Goal: Transaction & Acquisition: Book appointment/travel/reservation

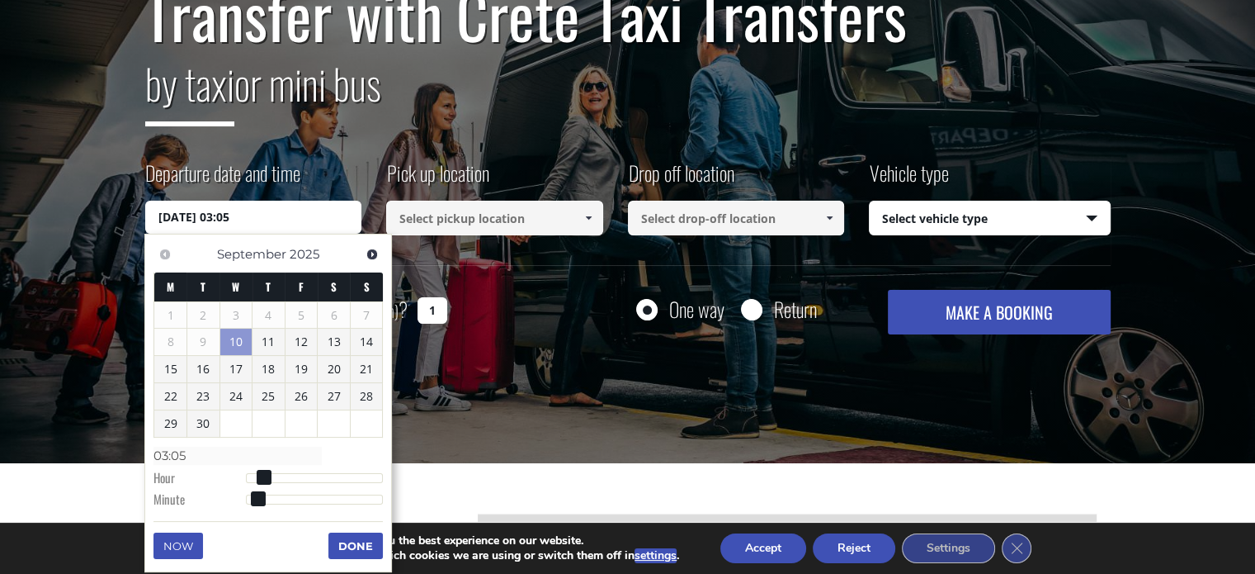
scroll to position [200, 0]
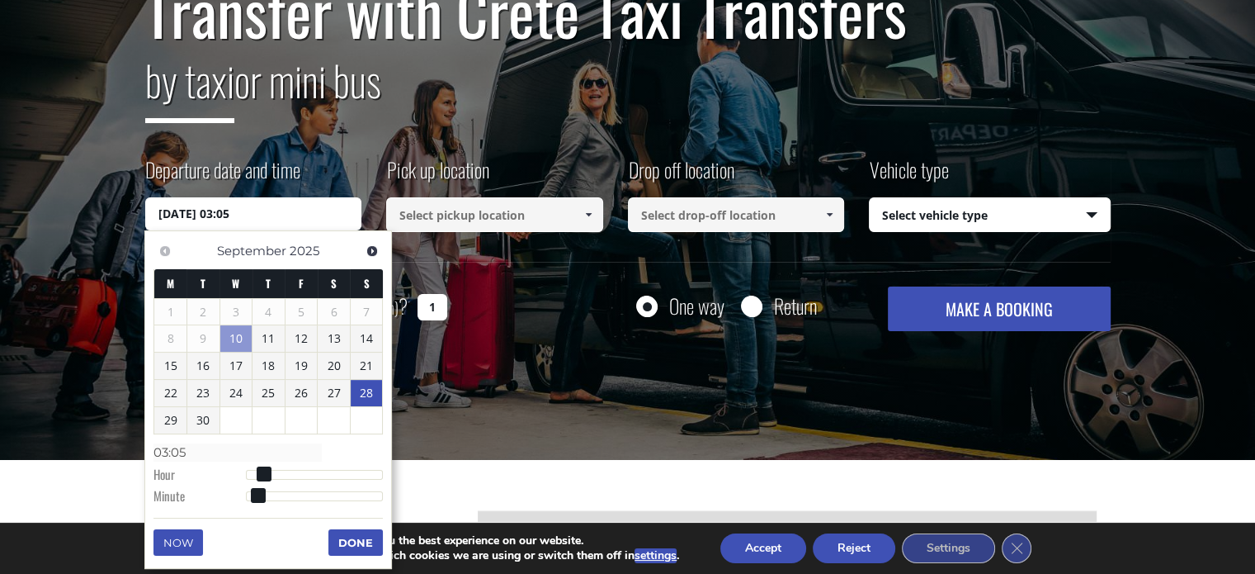
click at [370, 385] on link "28" at bounding box center [367, 393] width 32 height 26
type input "28/09/2025 01:00"
type input "01:00"
type input "28/09/2025 02:00"
type input "02:00"
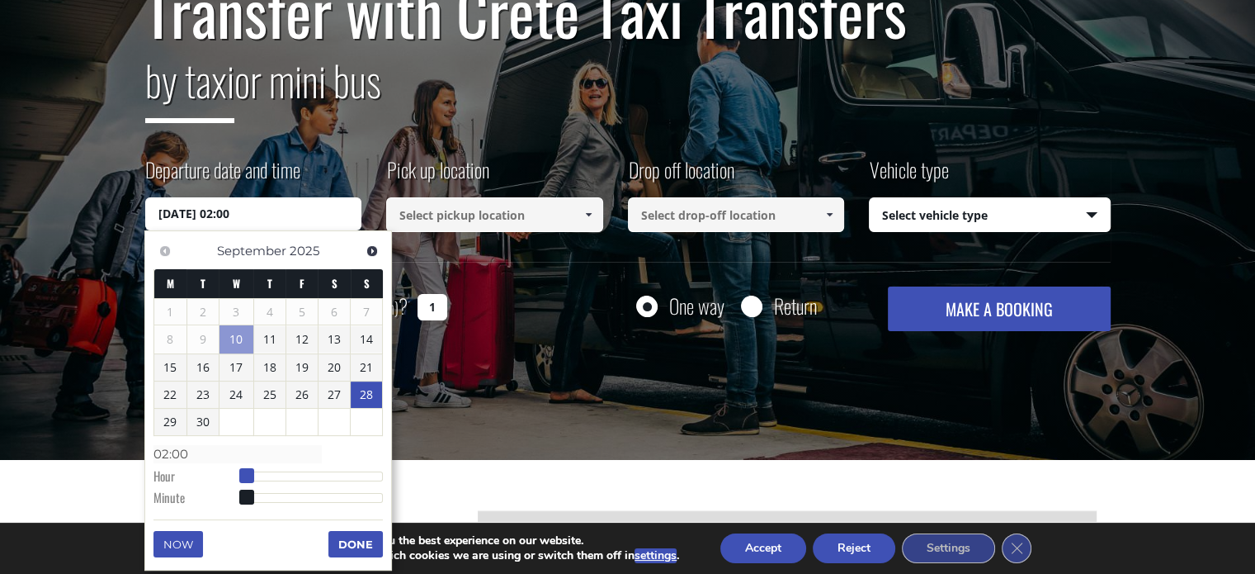
type input "28/09/2025 03:00"
type input "03:00"
type input "28/09/2025 04:00"
type input "04:00"
type input "28/09/2025 05:00"
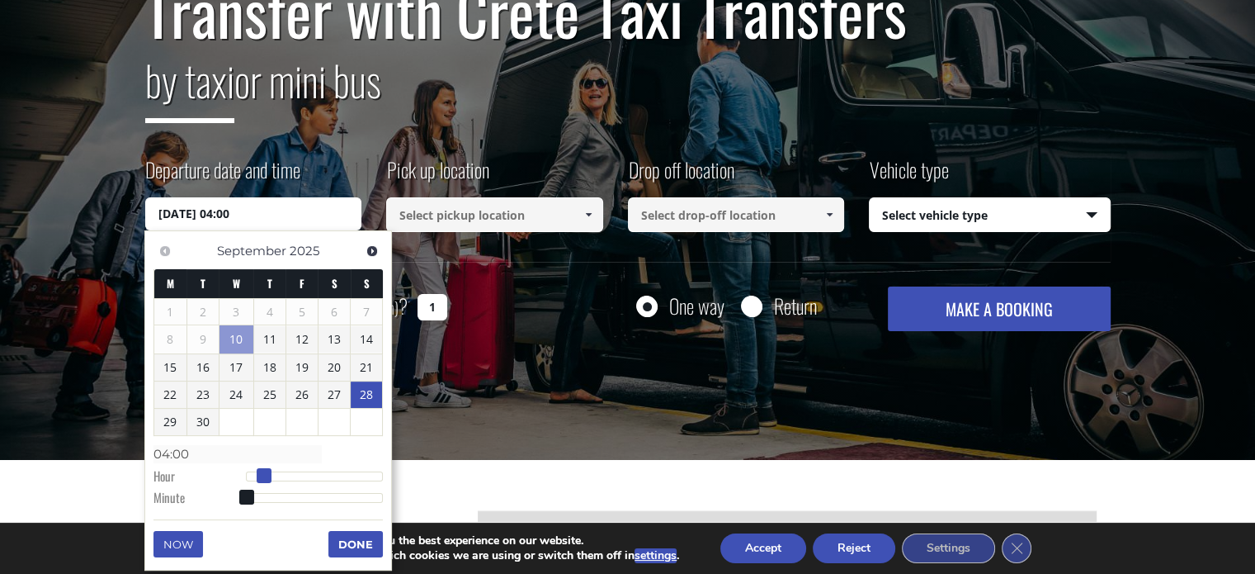
type input "05:00"
type input "28/09/2025 06:00"
type input "06:00"
type input "28/09/2025 07:00"
type input "07:00"
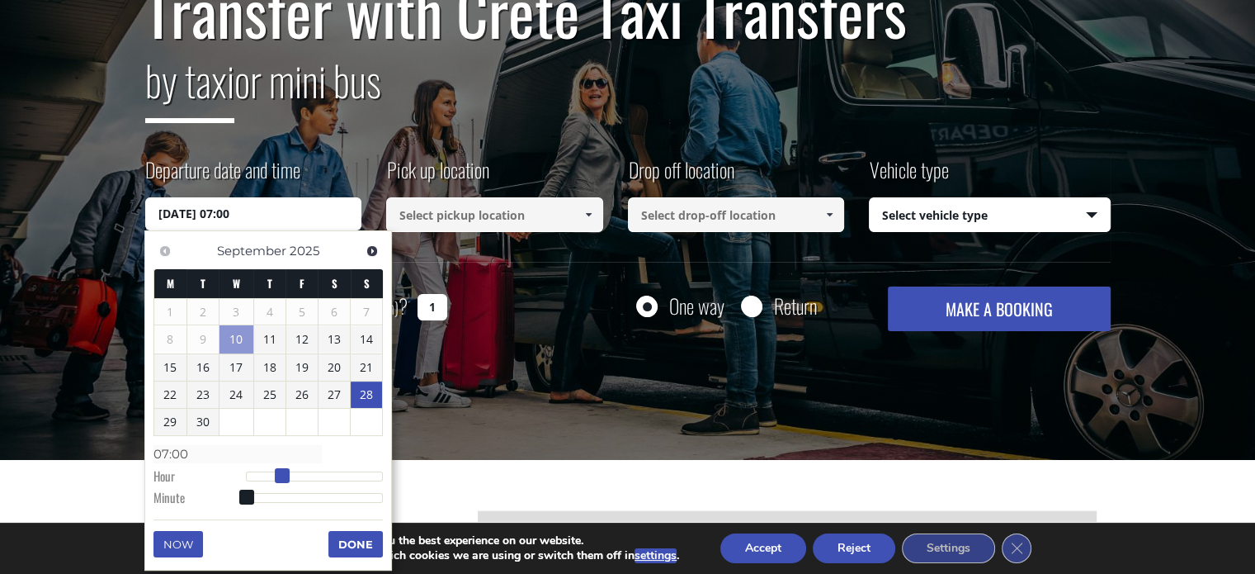
type input "28/09/2025 08:00"
type input "08:00"
type input "28/09/2025 09:00"
type input "09:00"
type input "28/09/2025 10:00"
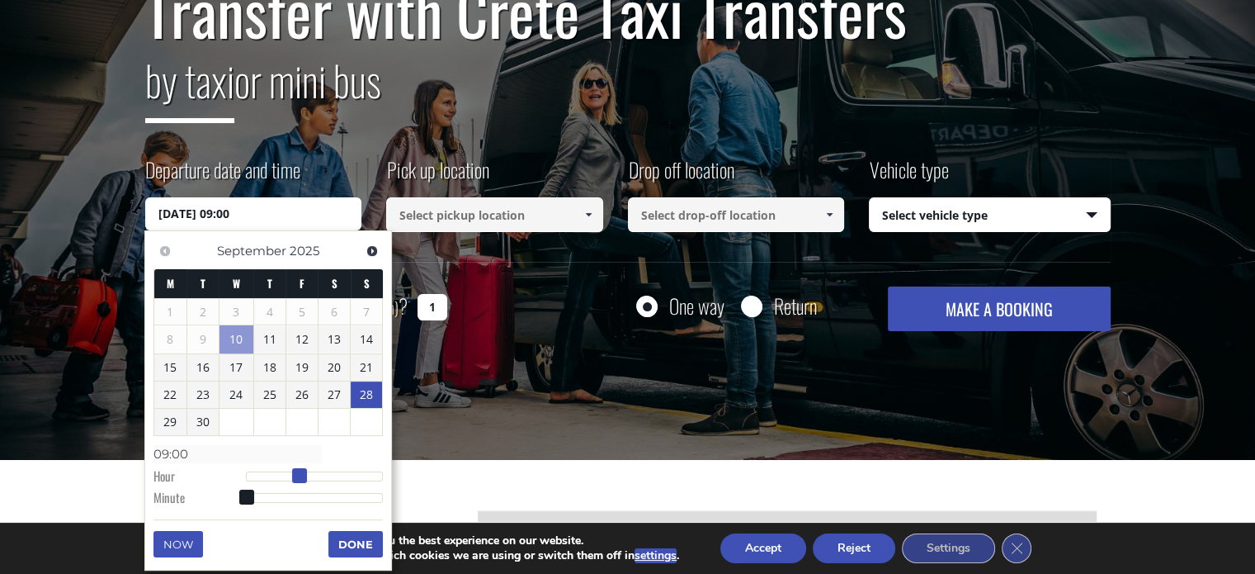
type input "10:00"
type input "28/09/2025 11:00"
type input "11:00"
type input "28/09/2025 12:00"
type input "12:00"
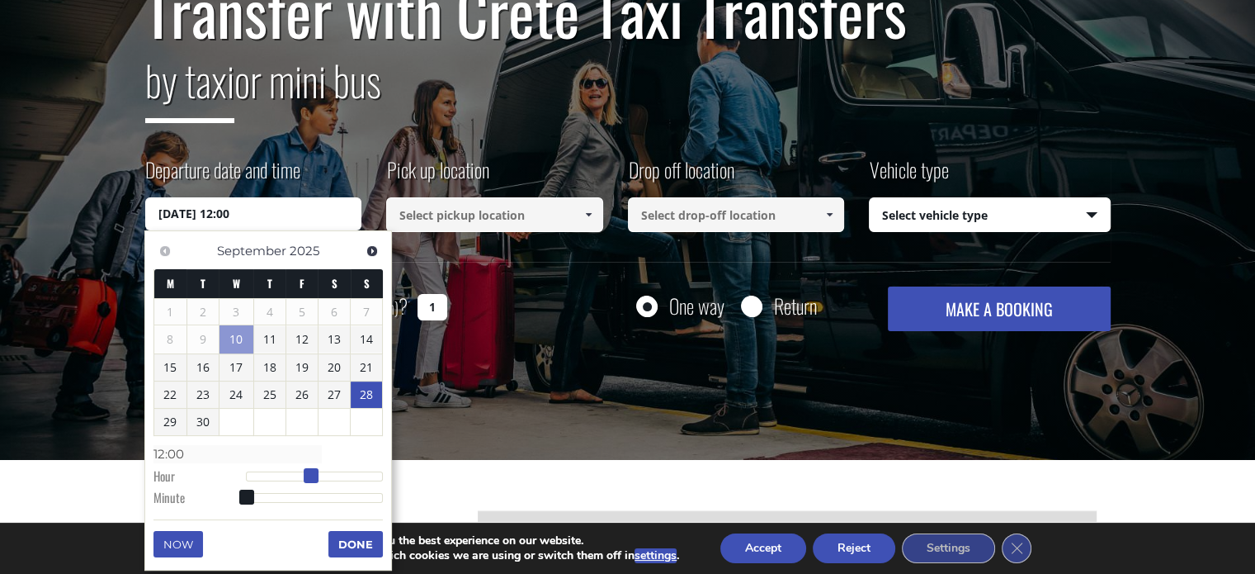
type input "28/09/2025 13:00"
type input "13:00"
type input "28/09/2025 14:00"
type input "14:00"
type input "28/09/2025 13:00"
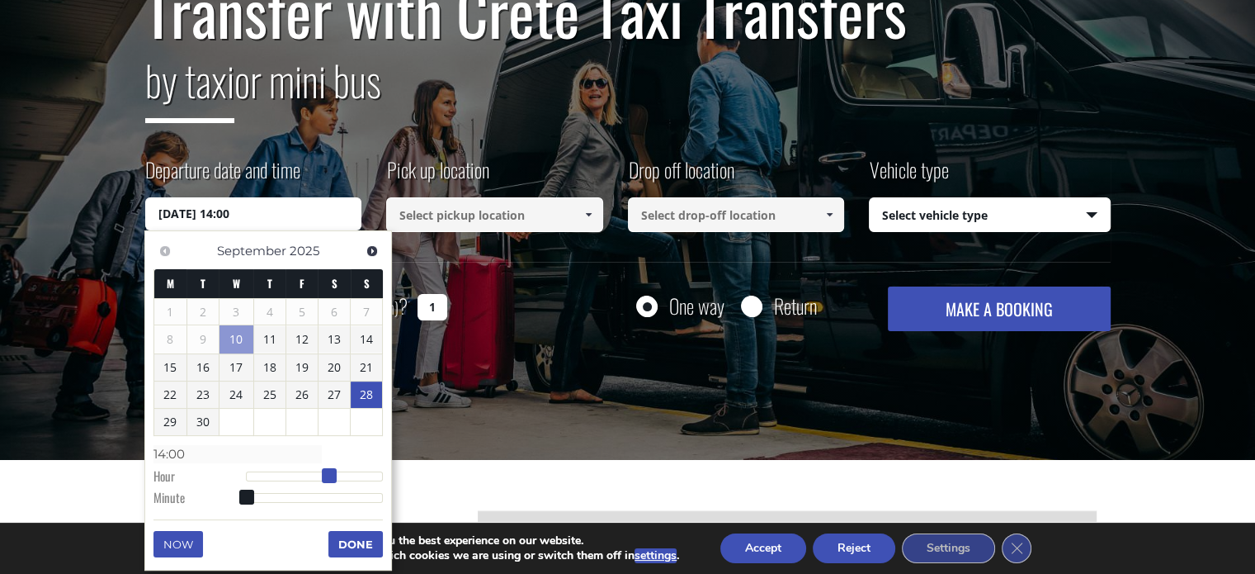
type input "13:00"
type input "28/09/2025 12:00"
type input "12:00"
type input "28/09/2025 11:00"
type input "11:00"
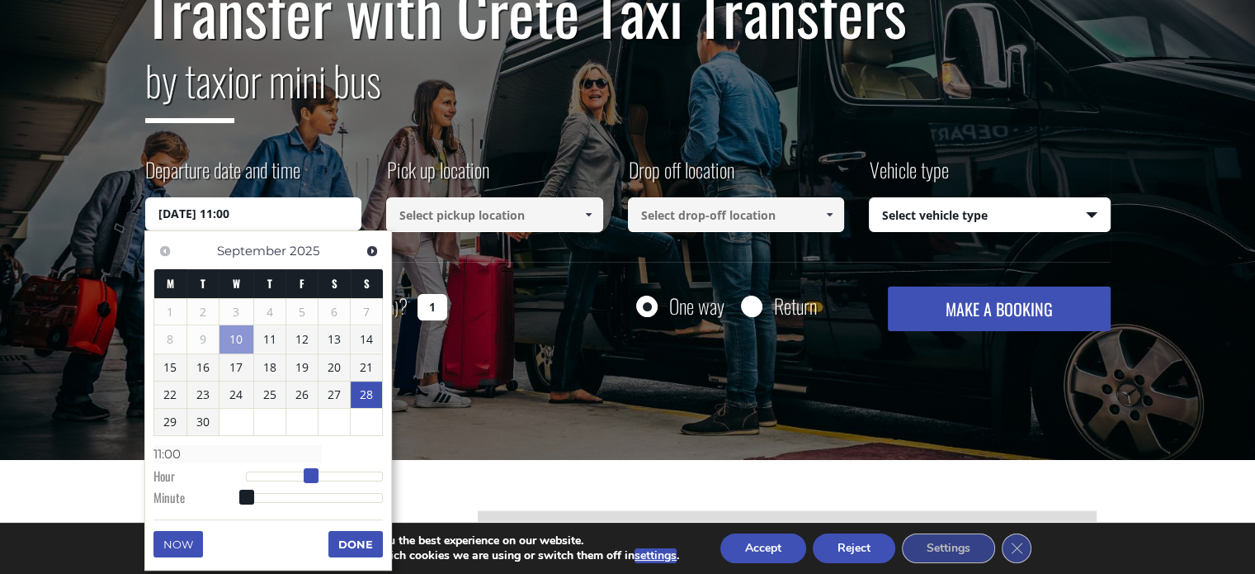
type input "28/09/2025 12:00"
type input "12:00"
drag, startPoint x: 244, startPoint y: 475, endPoint x: 317, endPoint y: 471, distance: 72.7
click at [317, 471] on span at bounding box center [317, 475] width 15 height 15
type input "28/09/2025 12:01"
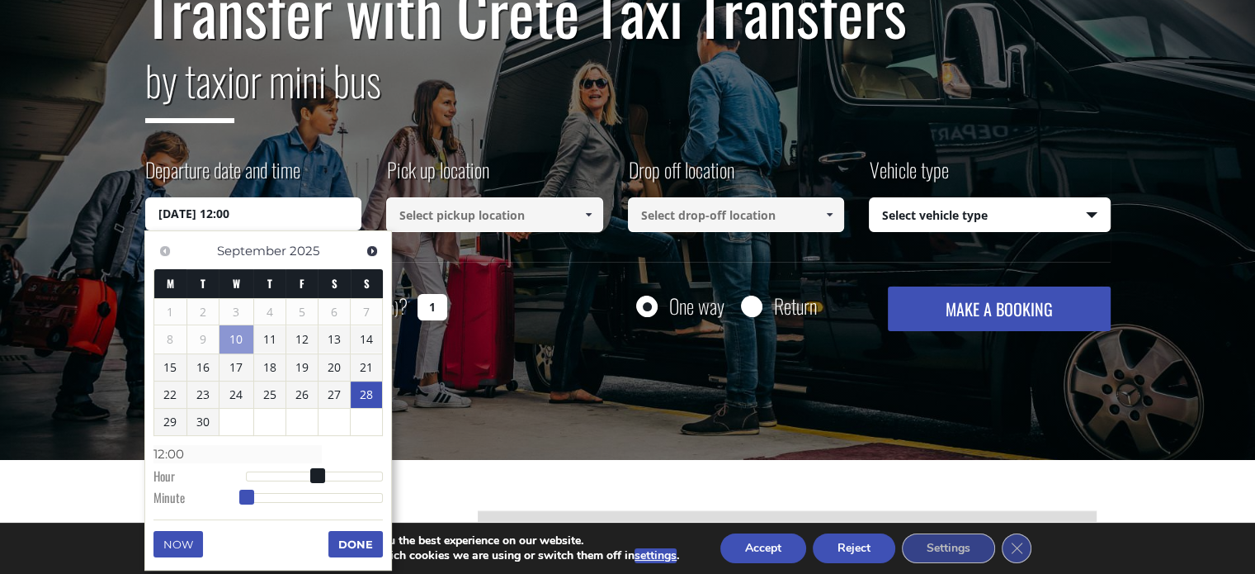
type input "12:01"
type input "28/09/2025 12:02"
type input "12:02"
type input "28/09/2025 12:03"
type input "12:03"
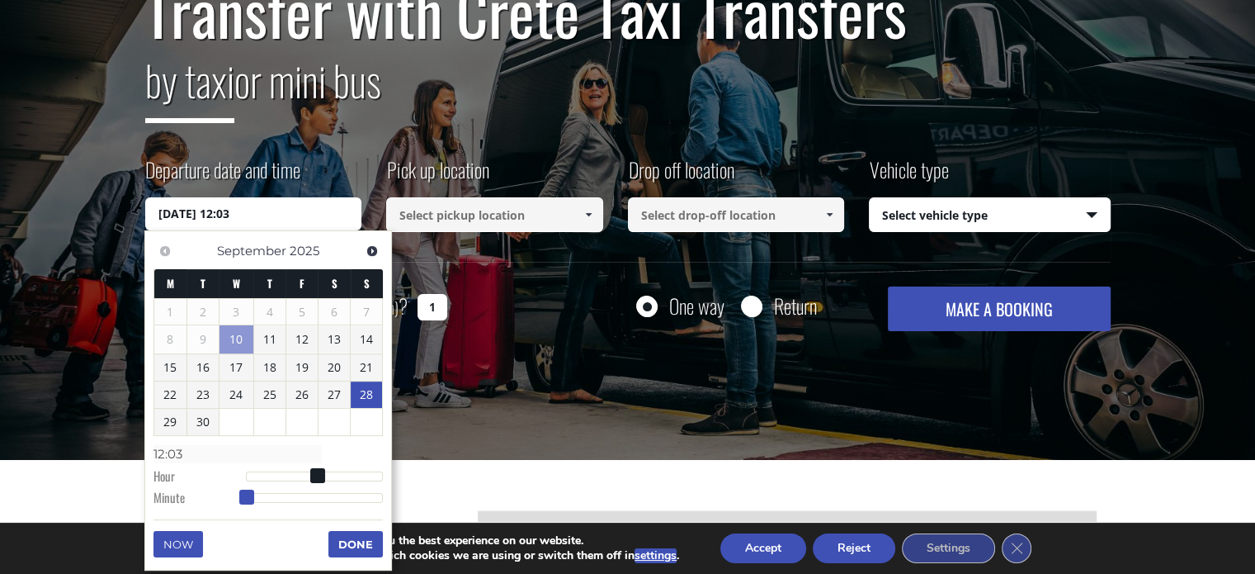
type input "28/09/2025 12:04"
type input "12:04"
type input "28/09/2025 12:05"
type input "12:05"
type input "28/09/2025 12:06"
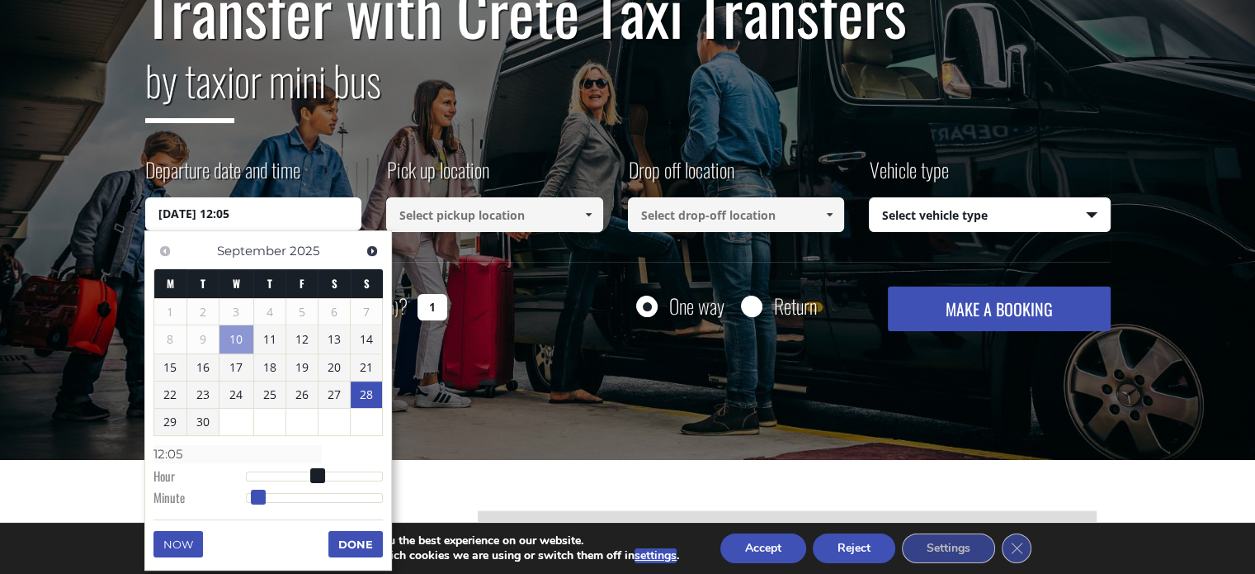
type input "12:06"
type input "28/09/2025 12:07"
type input "12:07"
type input "28/09/2025 12:08"
type input "12:08"
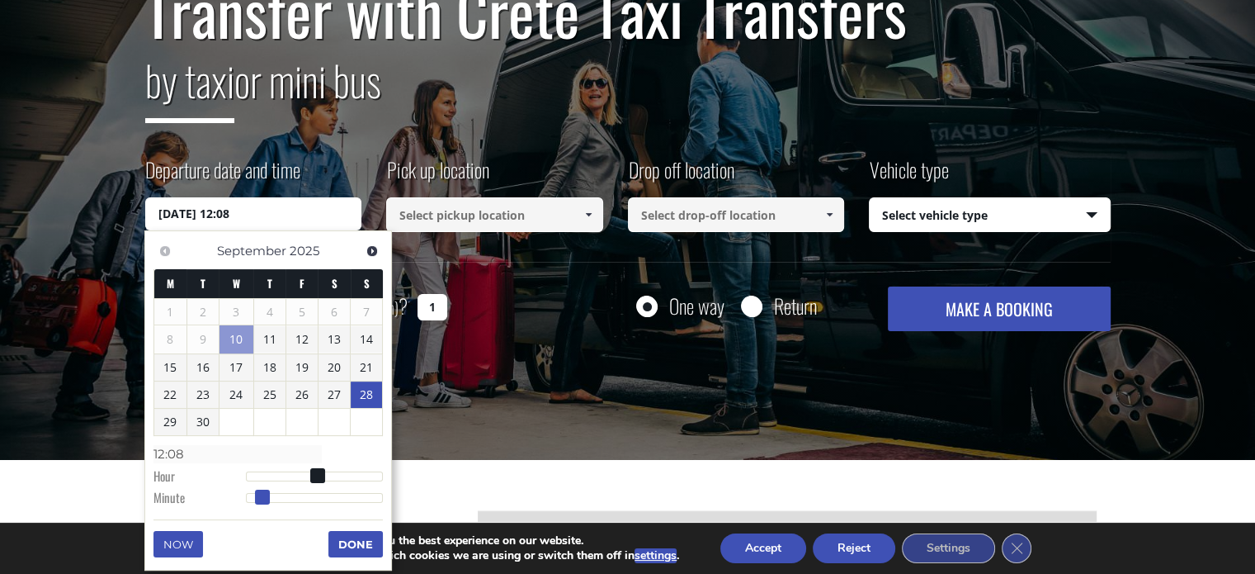
type input "28/09/2025 12:09"
type input "12:09"
type input "28/09/2025 12:10"
type input "12:10"
type input "28/09/2025 12:11"
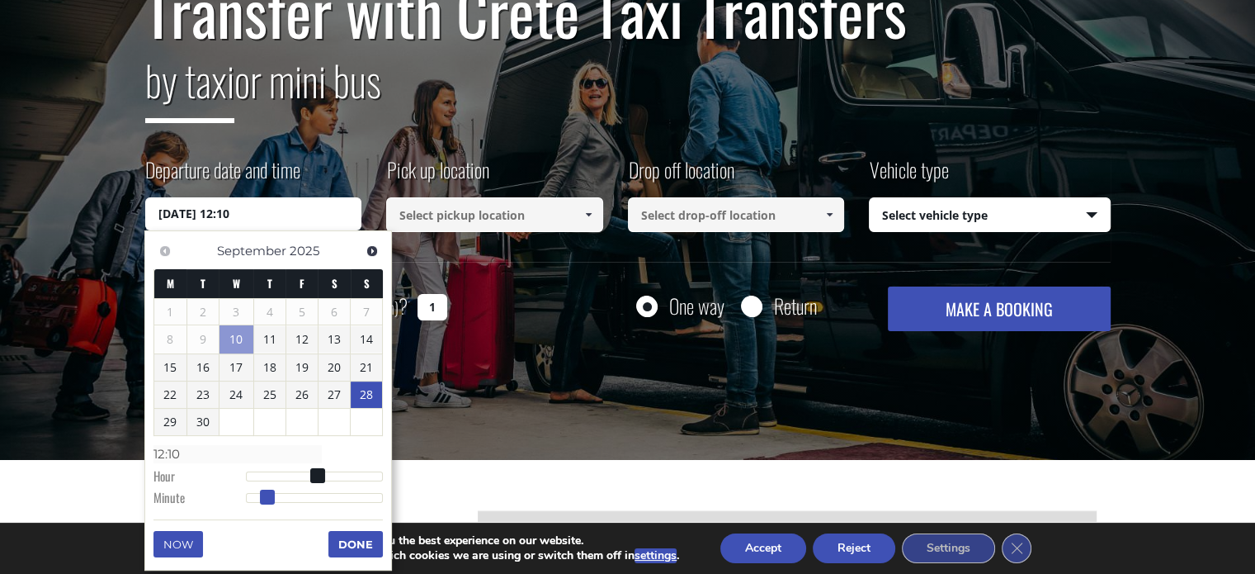
type input "12:11"
type input "28/09/2025 12:12"
type input "12:12"
type input "28/09/2025 12:13"
type input "12:13"
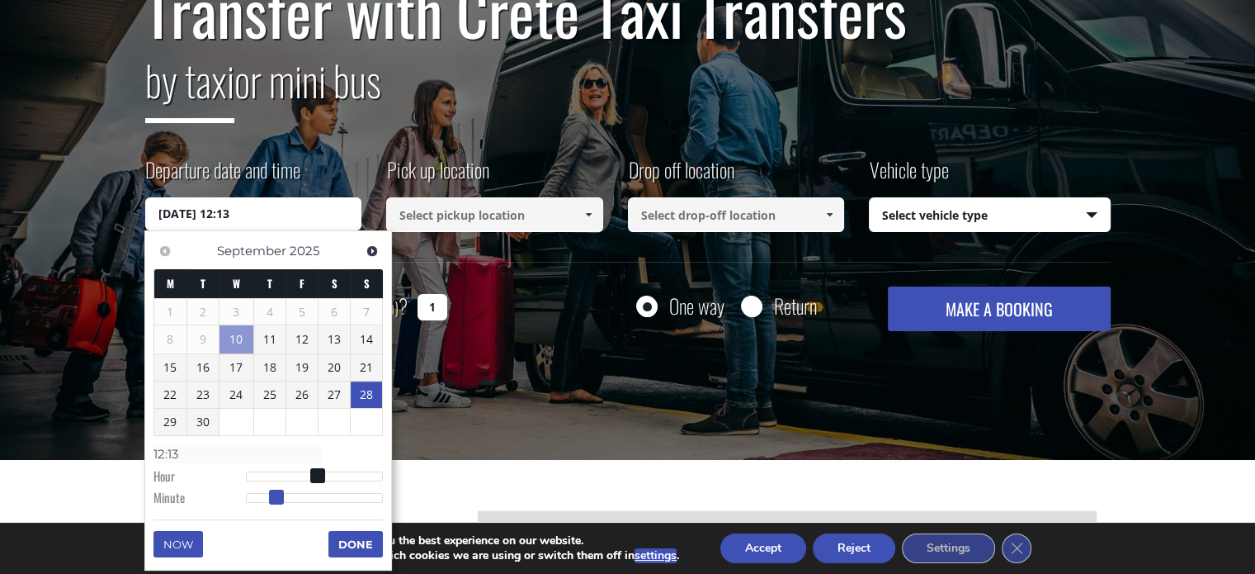
type input "28/09/2025 12:14"
type input "12:14"
type input "28/09/2025 12:15"
type input "12:15"
drag, startPoint x: 243, startPoint y: 494, endPoint x: 277, endPoint y: 496, distance: 33.9
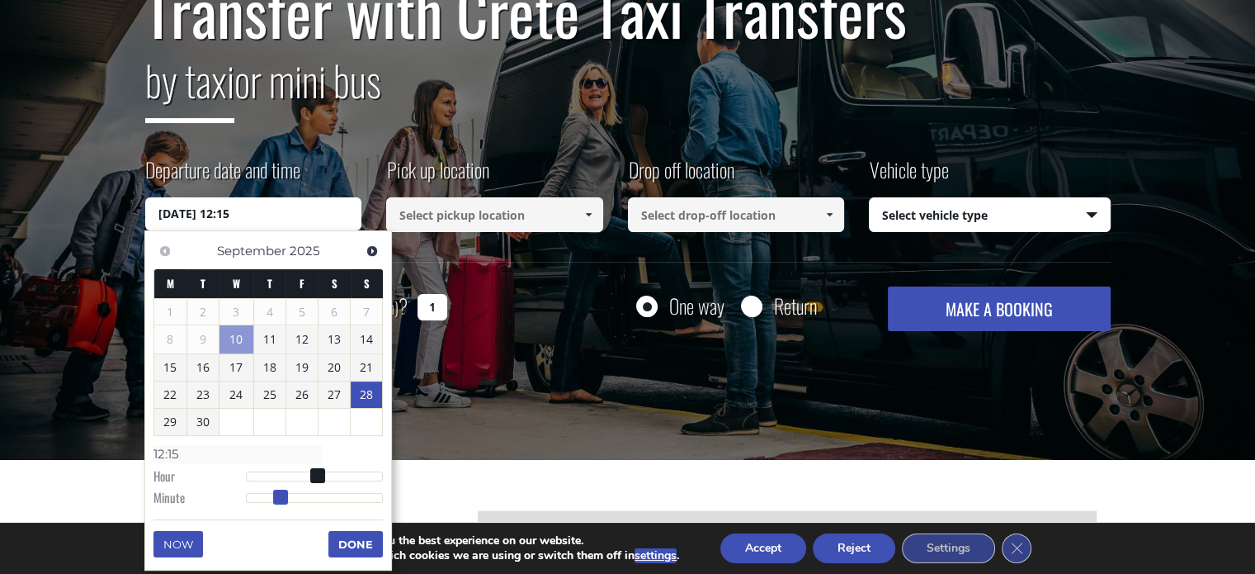
click at [277, 496] on span at bounding box center [280, 496] width 15 height 15
click at [337, 531] on button "Done" at bounding box center [355, 544] width 54 height 26
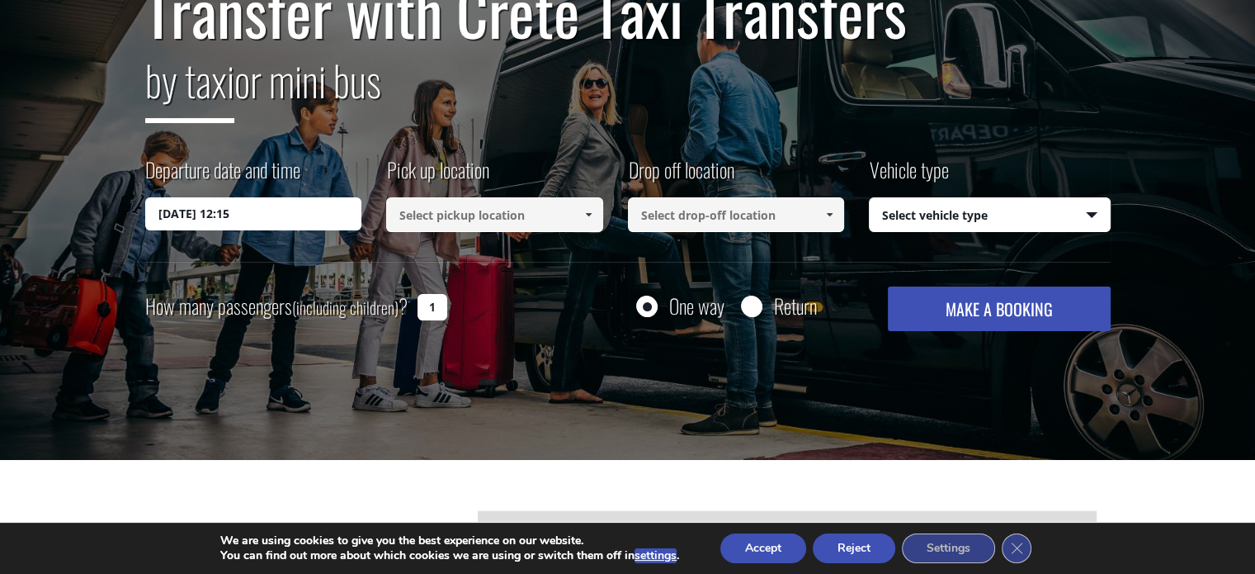
click at [441, 219] on input at bounding box center [494, 214] width 217 height 35
click at [588, 221] on link at bounding box center [587, 214] width 27 height 35
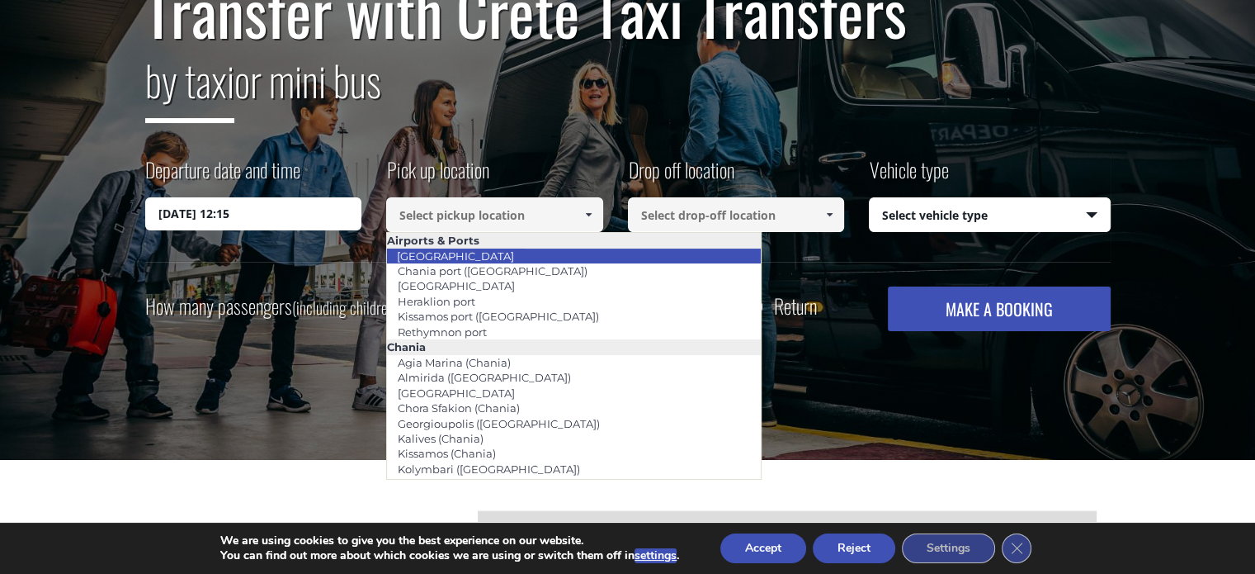
click at [564, 255] on li "[GEOGRAPHIC_DATA]" at bounding box center [574, 255] width 374 height 15
type input "[GEOGRAPHIC_DATA]"
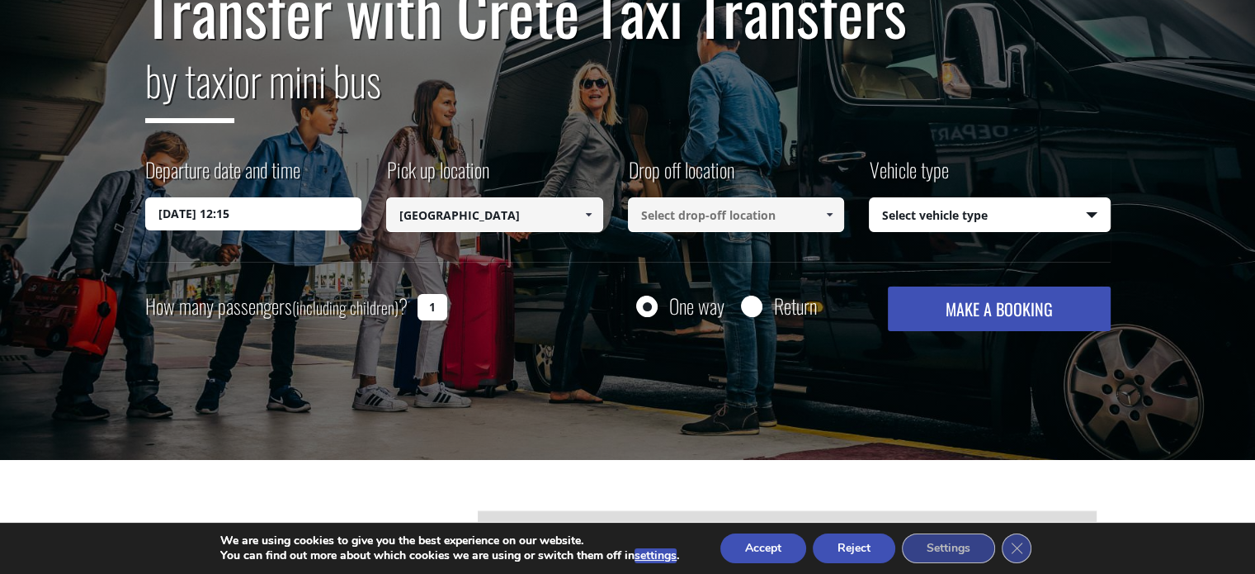
click at [692, 213] on input at bounding box center [736, 214] width 217 height 35
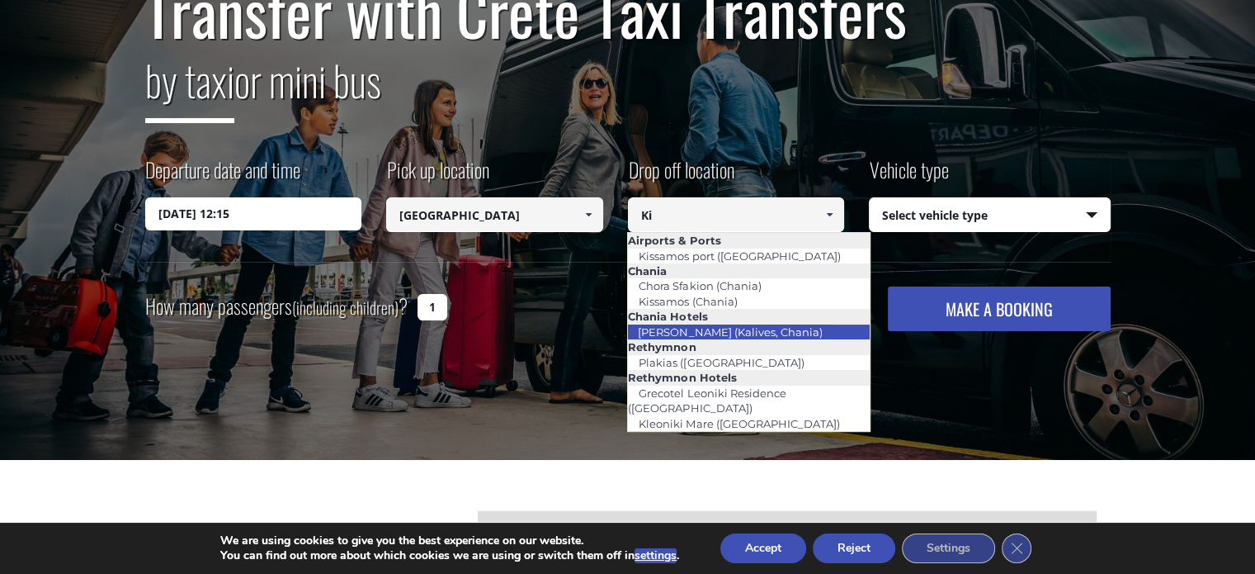
click at [719, 333] on link "[PERSON_NAME] (Kalives, Chania)" at bounding box center [729, 331] width 205 height 23
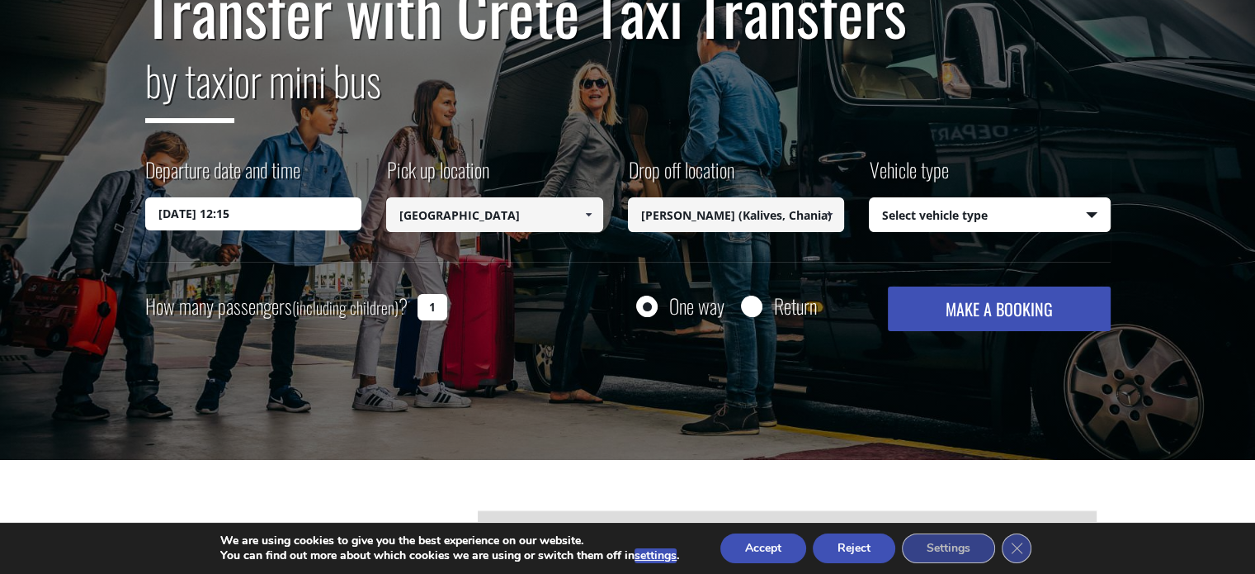
type input "[PERSON_NAME] (Kalives, Chania)"
click at [908, 215] on select "Select vehicle type Taxi (4 passengers) Mercedes E Class Mini Van (7 passengers…" at bounding box center [990, 215] width 240 height 35
select select "540"
click at [870, 198] on select "Select vehicle type Taxi (4 passengers) Mercedes E Class Mini Van (7 passengers…" at bounding box center [990, 215] width 240 height 35
click at [982, 329] on button "MAKE A BOOKING" at bounding box center [999, 308] width 222 height 45
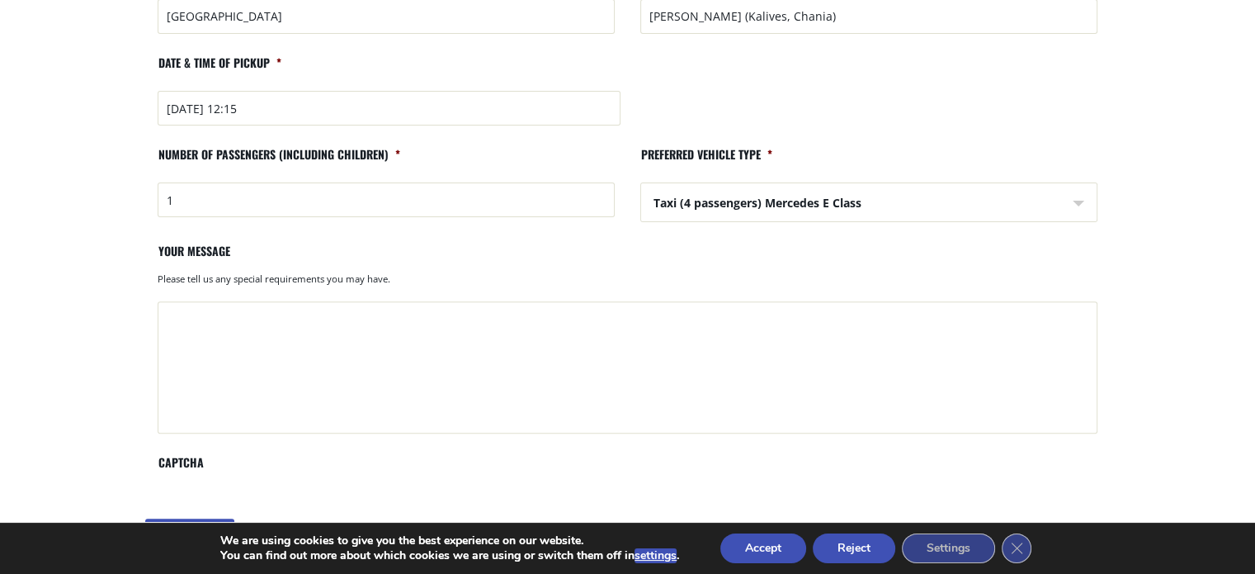
scroll to position [544, 0]
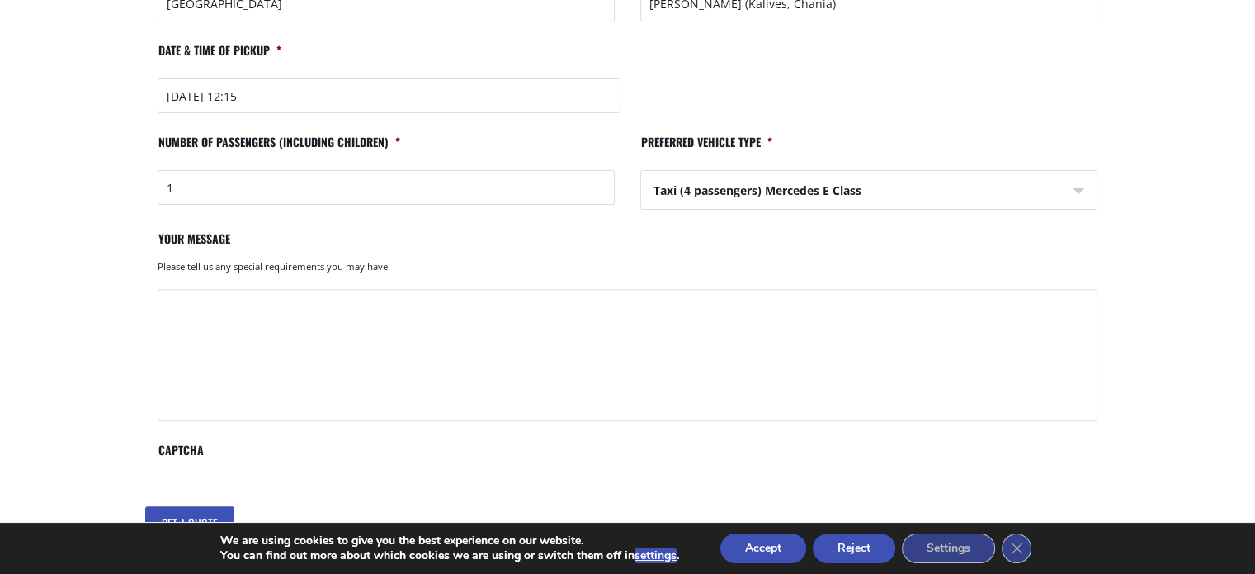
click at [834, 550] on button "Reject" at bounding box center [854, 548] width 83 height 30
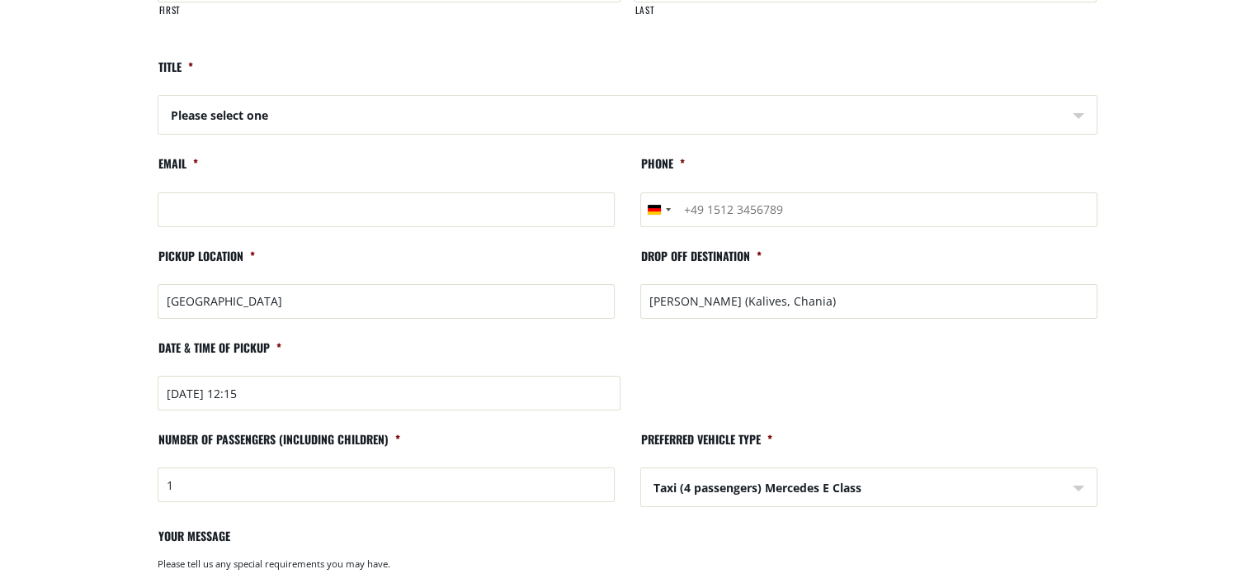
scroll to position [0, 0]
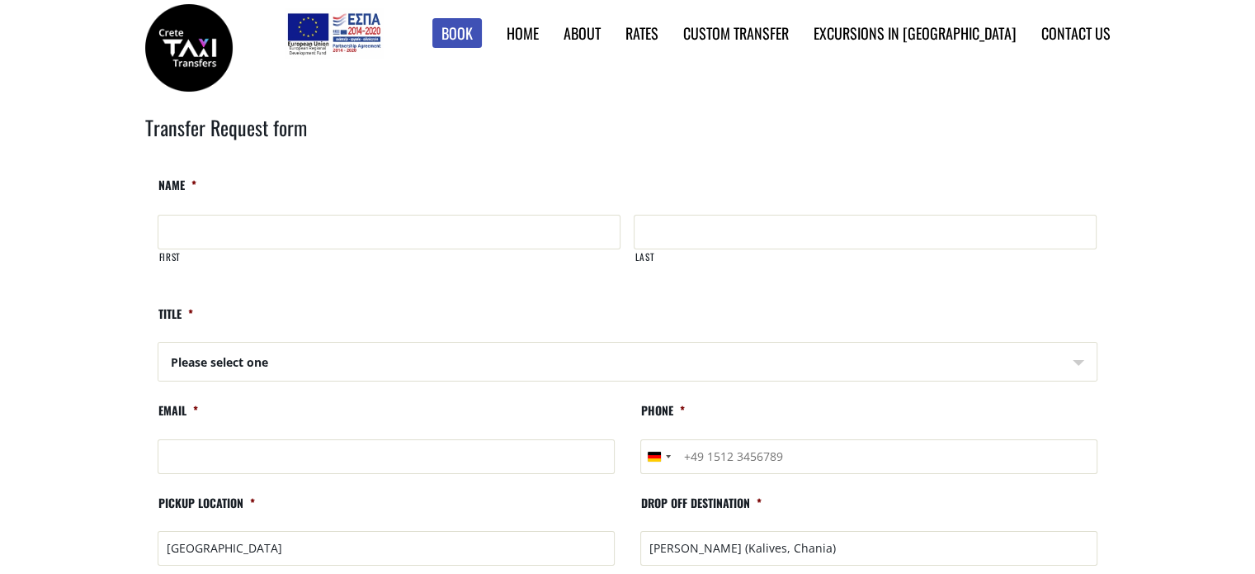
click at [264, 237] on input "First" at bounding box center [389, 232] width 463 height 35
type input "Ayaz"
type input "Shamsi"
type input "[EMAIL_ADDRESS][DOMAIN_NAME]"
type input "[PHONE_NUMBER]"
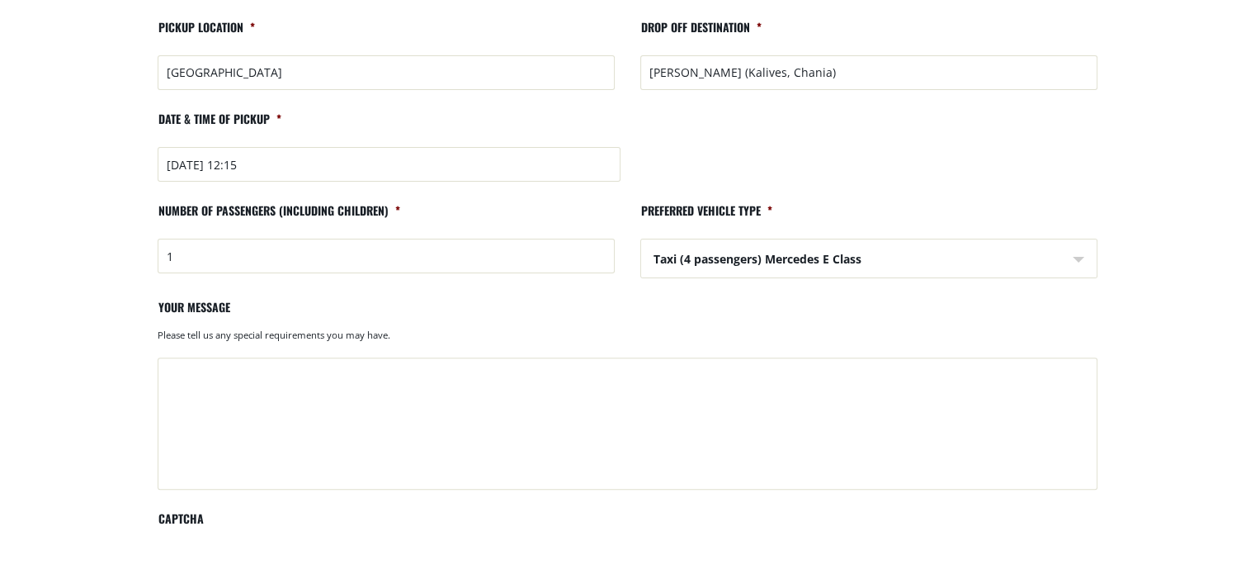
scroll to position [591, 0]
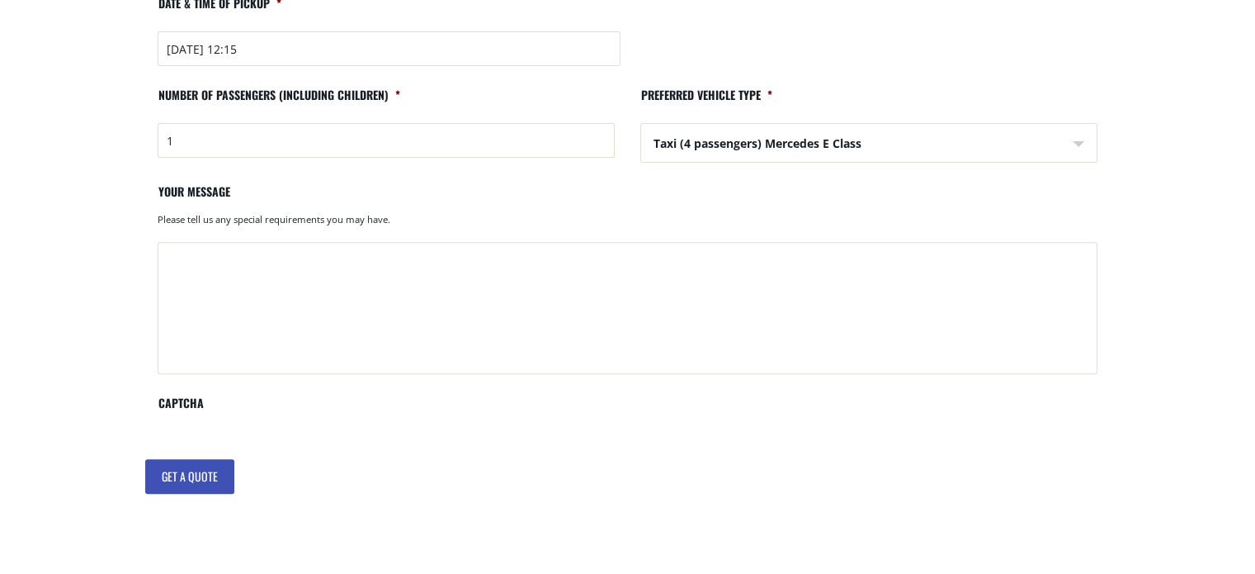
click at [161, 467] on input "Get a quote" at bounding box center [189, 476] width 89 height 35
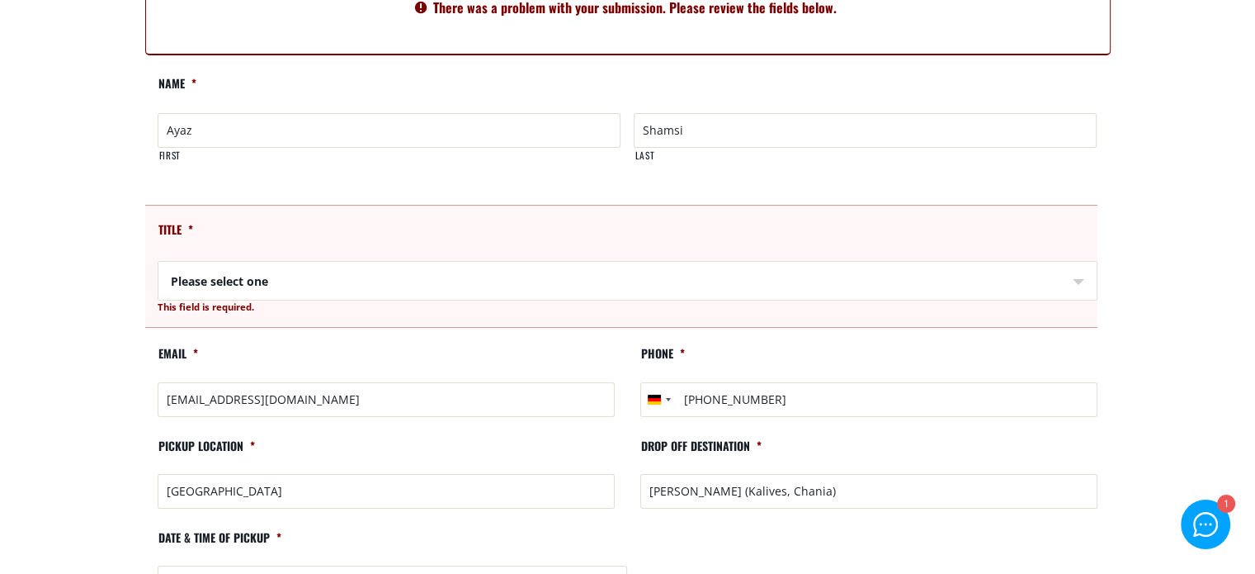
scroll to position [200, 0]
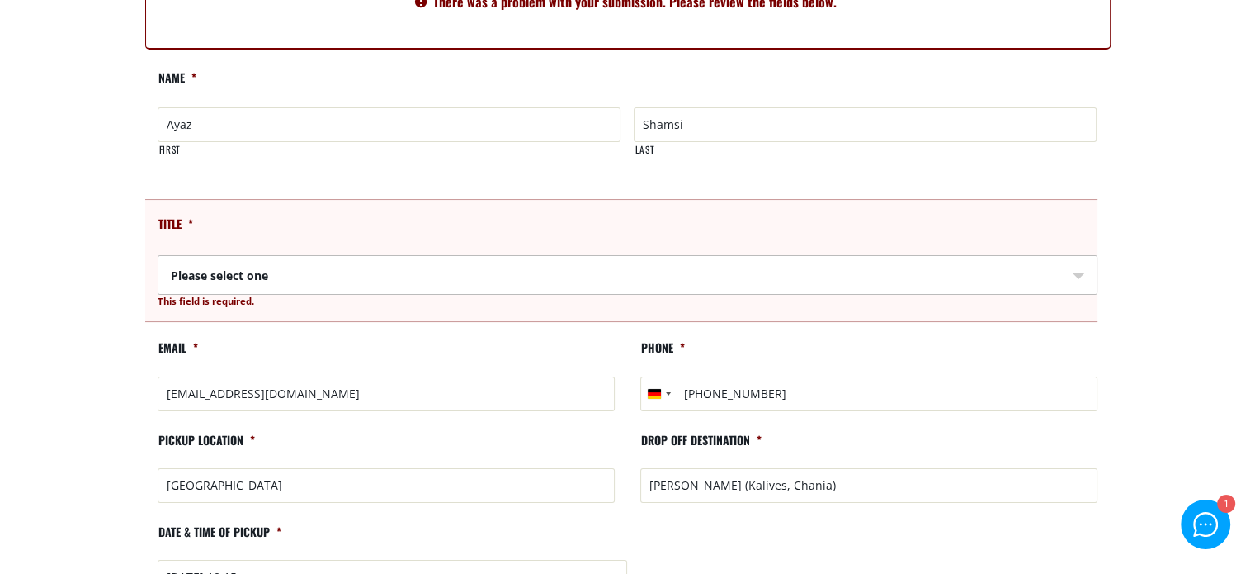
click at [319, 269] on select "Please select one Mr Mrs" at bounding box center [628, 276] width 938 height 40
select select "Mr"
click at [159, 256] on select "Please select one Mr Mrs" at bounding box center [628, 276] width 938 height 40
click at [116, 351] on main "Search results Home Search results Transfer Request form There was a problem wi…" at bounding box center [627, 512] width 1255 height 1292
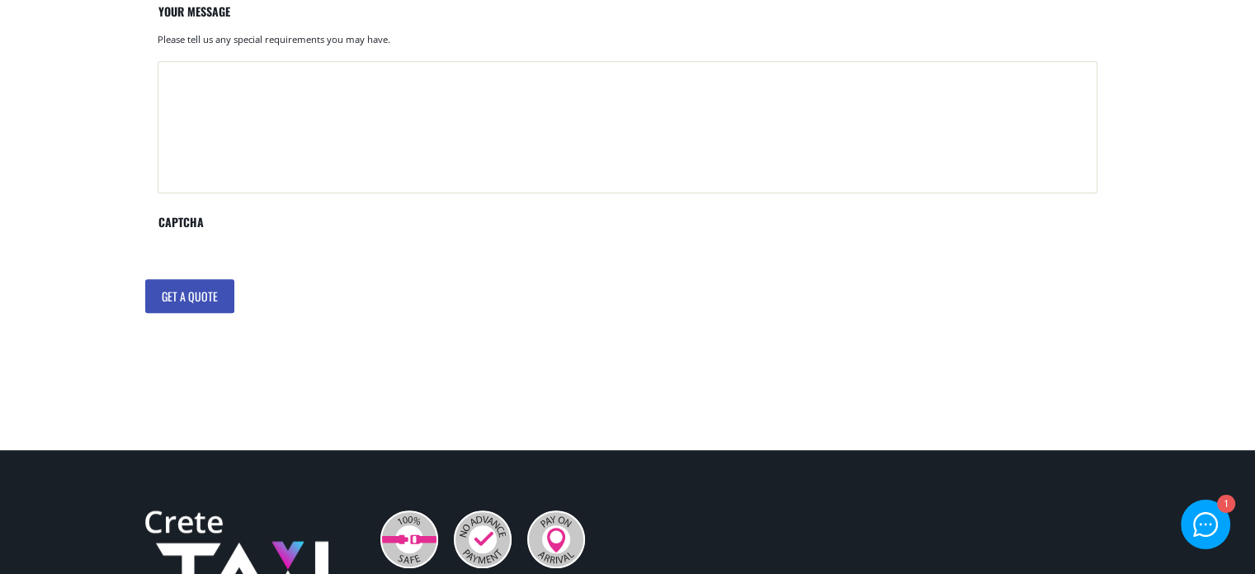
scroll to position [917, 0]
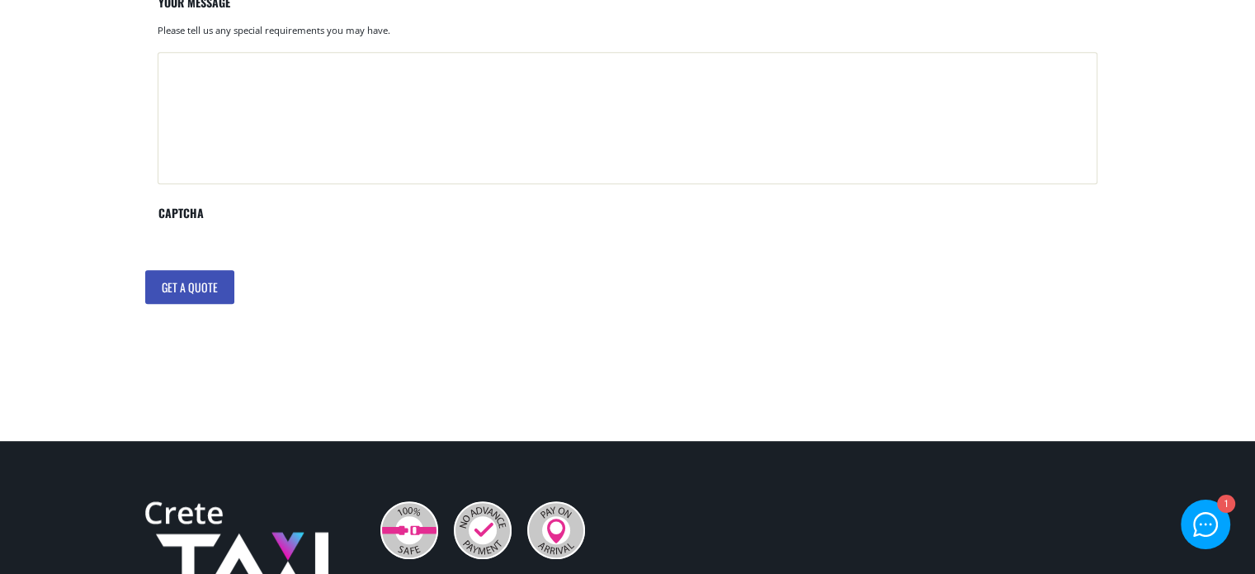
click at [162, 289] on input "Get a quote" at bounding box center [189, 287] width 89 height 35
